Goal: Information Seeking & Learning: Learn about a topic

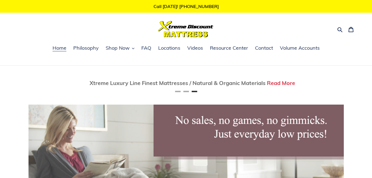
scroll to position [0, 630]
click at [113, 48] on span "Shop Now" at bounding box center [118, 48] width 24 height 7
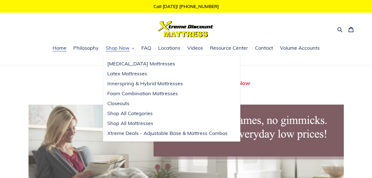
scroll to position [0, 0]
click at [121, 114] on span "Shop All Categories" at bounding box center [129, 113] width 45 height 7
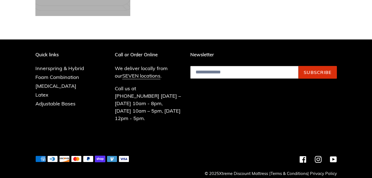
scroll to position [394, 0]
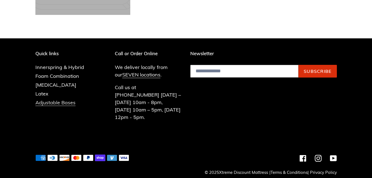
click at [43, 103] on link "Adjustable Bases" at bounding box center [55, 102] width 40 height 7
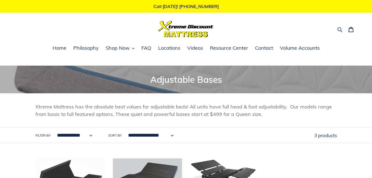
click at [340, 29] on icon "button" at bounding box center [340, 30] width 6 height 6
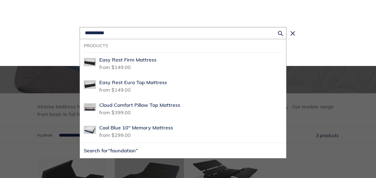
type input "**********"
click at [80, 143] on button "Search for “foundation”" at bounding box center [183, 150] width 206 height 15
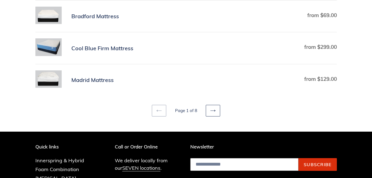
scroll to position [368, 0]
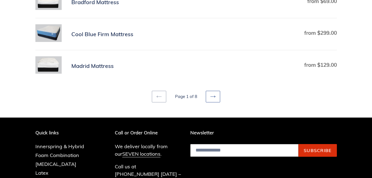
click at [212, 98] on icon at bounding box center [213, 97] width 6 height 6
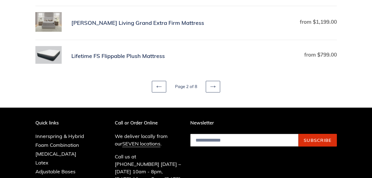
scroll to position [415, 0]
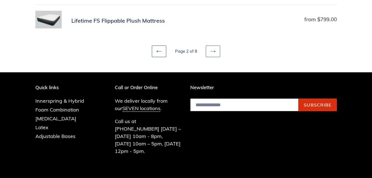
click at [213, 50] on icon at bounding box center [213, 52] width 6 height 6
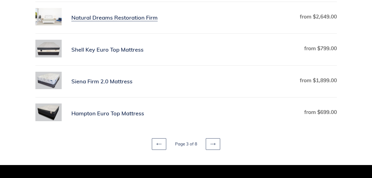
scroll to position [323, 0]
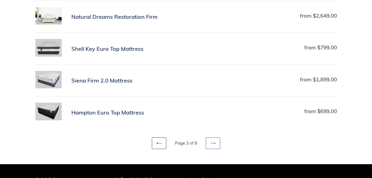
click at [212, 142] on icon at bounding box center [213, 144] width 6 height 6
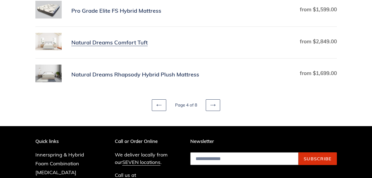
scroll to position [368, 0]
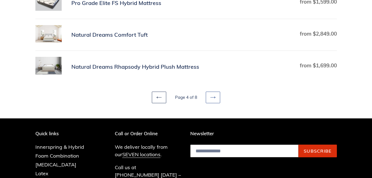
click at [209, 98] on link "Next page" at bounding box center [213, 98] width 14 height 12
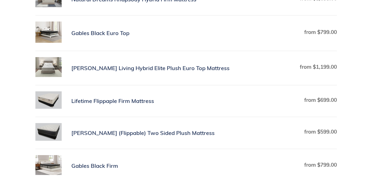
scroll to position [415, 0]
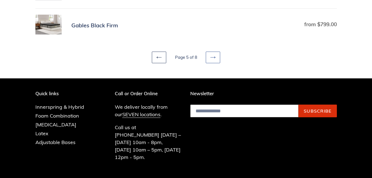
click at [209, 58] on link "Next page" at bounding box center [213, 58] width 14 height 12
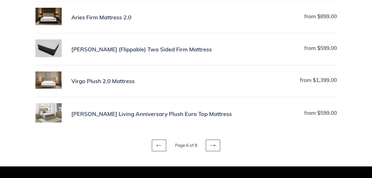
scroll to position [368, 0]
